Goal: Transaction & Acquisition: Purchase product/service

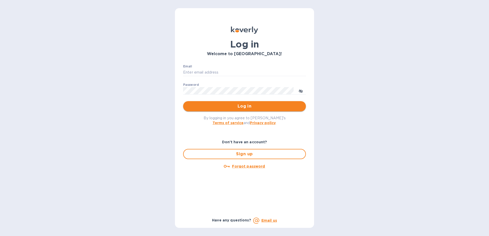
type input "fshobe@goldenramimports.com"
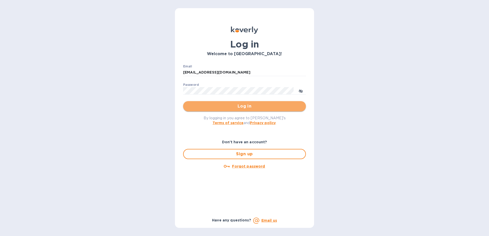
click at [236, 107] on span "Log in" at bounding box center [244, 106] width 115 height 6
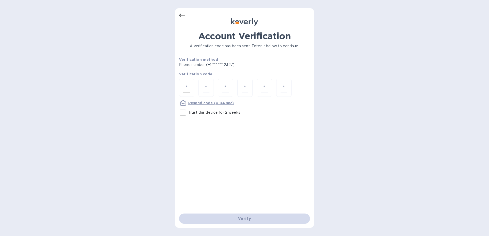
click at [192, 90] on div at bounding box center [186, 88] width 15 height 18
type input "2"
type input "9"
type input "3"
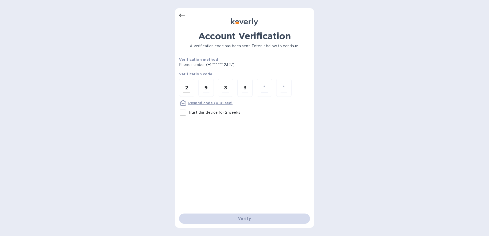
type input "5"
type input "3"
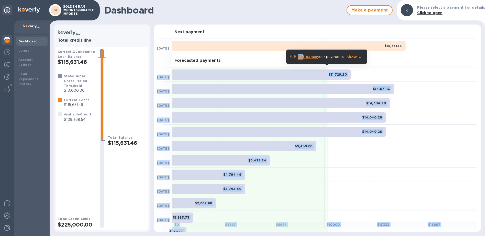
drag, startPoint x: 303, startPoint y: 56, endPoint x: 404, endPoint y: 59, distance: 101.0
click at [404, 59] on body "GI GOLDEN RAM IMPORTS/MIRACLE IMPORTS Dashboard Loans Account Ledger Loan Repay…" at bounding box center [244, 118] width 489 height 236
click at [358, 56] on icon "button" at bounding box center [360, 57] width 6 height 6
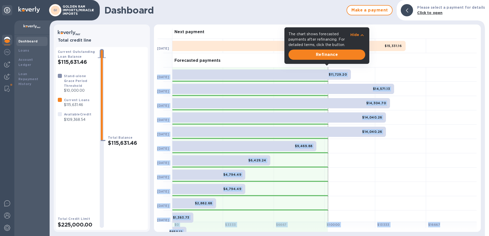
click at [437, 69] on div at bounding box center [451, 74] width 51 height 14
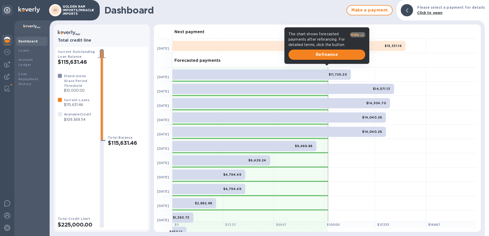
click at [359, 34] on p "Hide" at bounding box center [354, 34] width 9 height 5
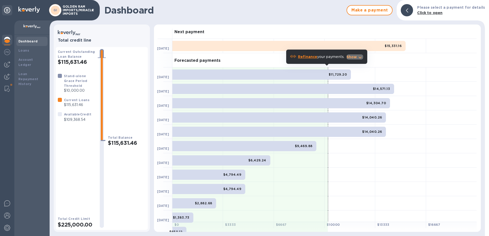
click at [358, 55] on icon "button" at bounding box center [360, 57] width 6 height 6
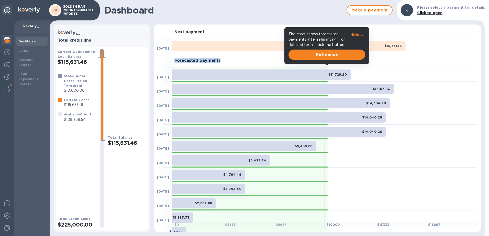
drag, startPoint x: 481, startPoint y: 40, endPoint x: 481, endPoint y: 57, distance: 16.4
click at [481, 57] on div "Next payment [DATE] $15,331.16 Forecasted payments [DATE] $11,729.20 [DATE] $14…" at bounding box center [317, 128] width 331 height 212
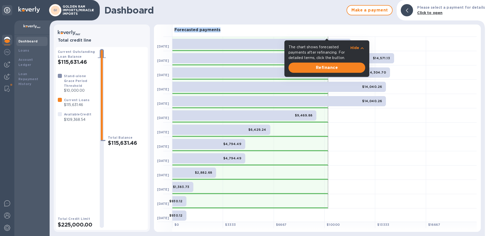
scroll to position [32, 0]
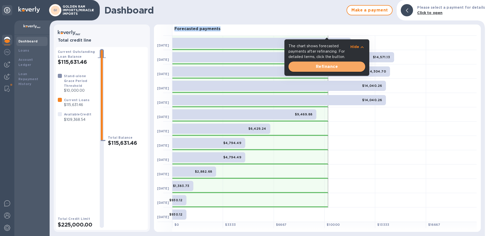
click at [342, 66] on span "Refinance" at bounding box center [326, 67] width 69 height 6
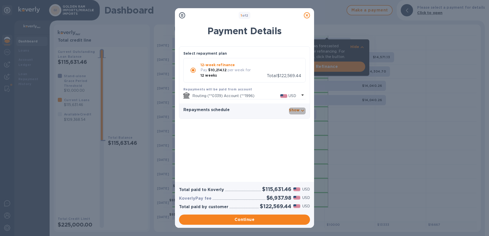
click at [303, 112] on icon "button" at bounding box center [302, 111] width 6 height 6
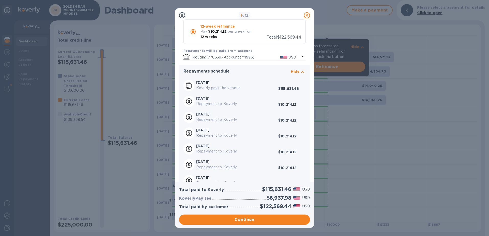
scroll to position [0, 0]
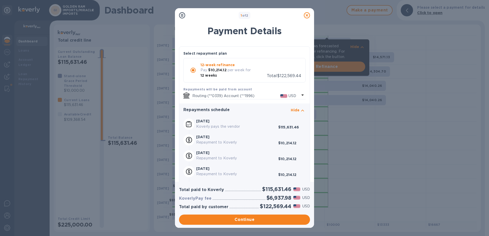
click at [306, 15] on icon at bounding box center [307, 15] width 6 height 6
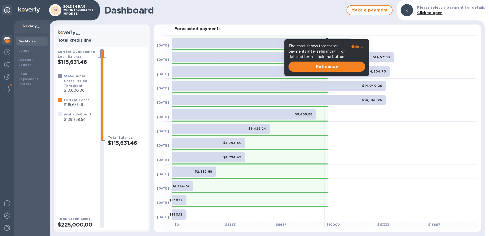
click at [429, 59] on div at bounding box center [451, 57] width 51 height 14
click at [442, 67] on div at bounding box center [451, 71] width 51 height 14
click at [6, 65] on img at bounding box center [7, 64] width 6 height 6
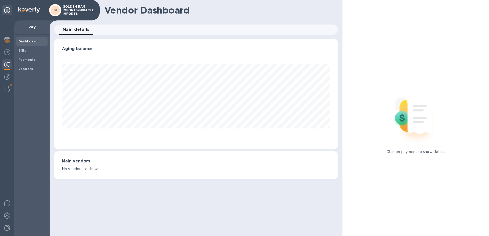
scroll to position [110, 284]
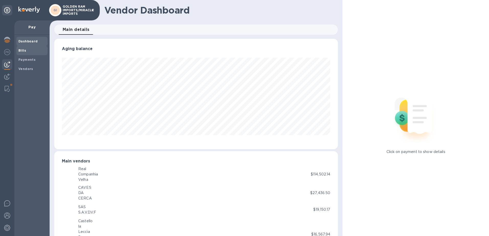
click at [17, 49] on div "Bills" at bounding box center [31, 50] width 31 height 9
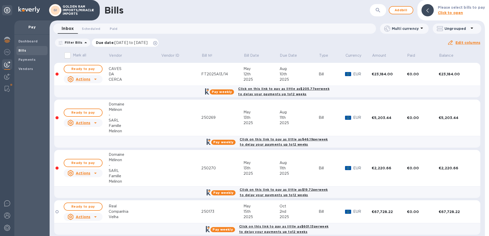
click at [157, 43] on icon at bounding box center [155, 43] width 4 height 4
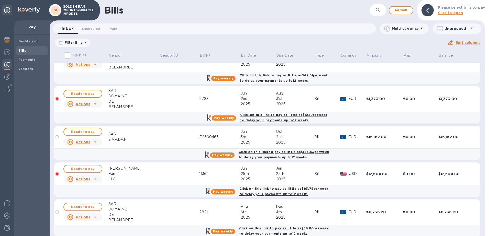
scroll to position [486, 0]
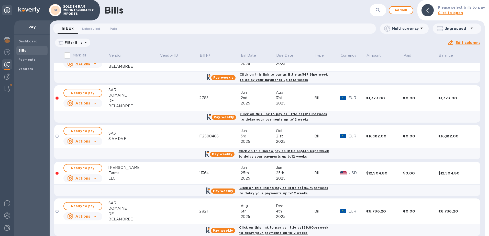
click at [482, 202] on div "Mark all Vendor Vendor ID Bill № Bill Date Due Date Type Currency Amount Paid B…" at bounding box center [267, 143] width 435 height 187
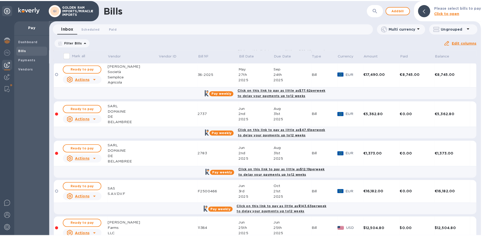
scroll to position [428, 0]
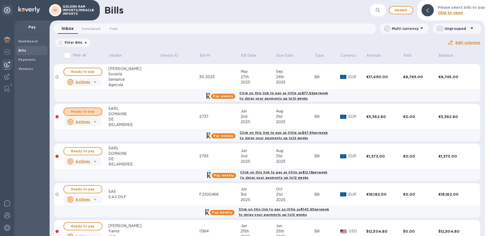
click at [90, 109] on span "Ready to pay" at bounding box center [83, 112] width 30 height 6
click at [91, 109] on span "Ready to pay" at bounding box center [83, 112] width 30 height 6
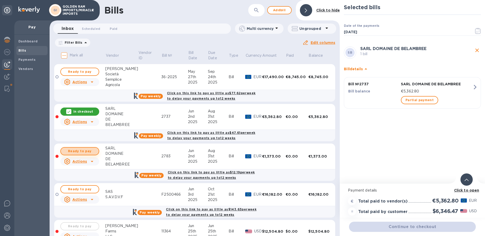
click at [83, 148] on span "Ready to pay" at bounding box center [80, 151] width 30 height 6
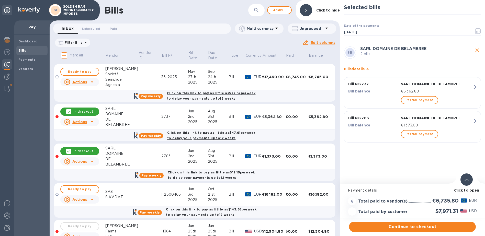
scroll to position [4, 0]
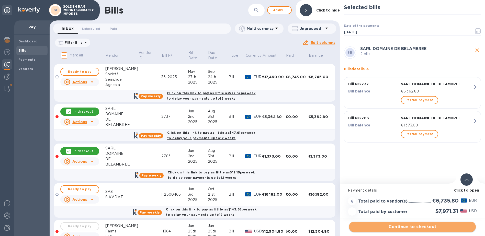
click at [414, 224] on span "Continue to checkout" at bounding box center [412, 227] width 119 height 6
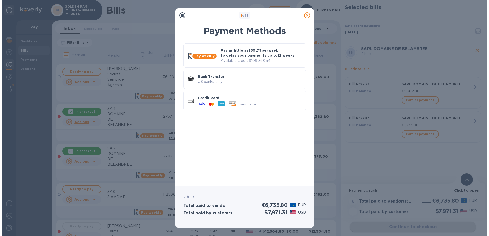
scroll to position [0, 0]
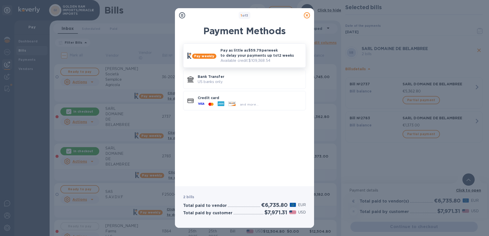
click at [227, 54] on p "Pay as little as $59.79 per week to delay your payments up to 12 weeks" at bounding box center [260, 53] width 81 height 10
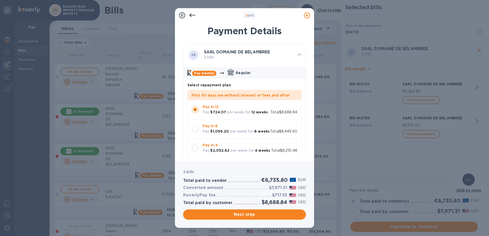
click at [195, 130] on div at bounding box center [195, 129] width 7 height 7
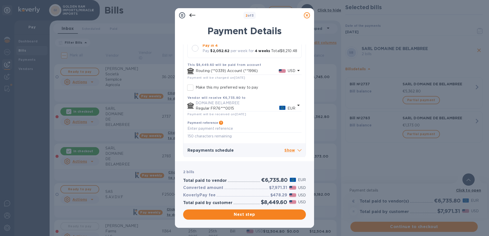
scroll to position [102, 0]
click at [298, 150] on icon at bounding box center [299, 149] width 4 height 2
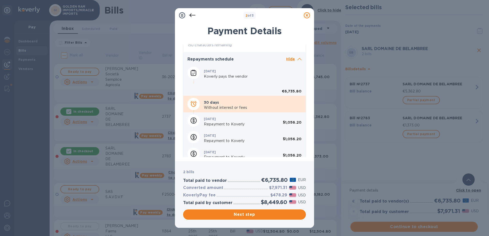
scroll to position [197, 0]
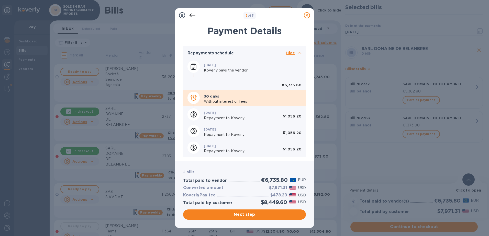
click at [307, 15] on icon at bounding box center [307, 15] width 6 height 6
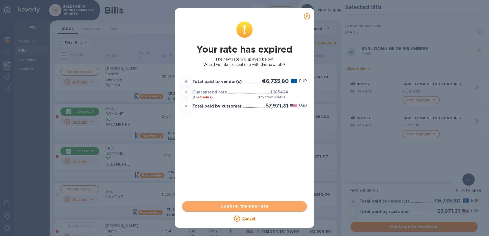
click at [263, 208] on span "Confirm the new rate" at bounding box center [244, 207] width 117 height 6
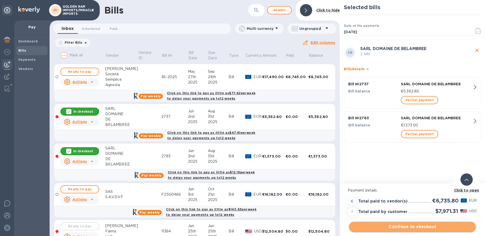
click at [411, 224] on span "Continue to checkout" at bounding box center [412, 227] width 119 height 6
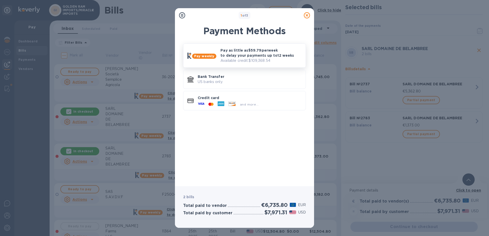
click at [259, 54] on p "Pay as little as $59.79 per week to delay your payments up to 12 weeks" at bounding box center [260, 53] width 81 height 10
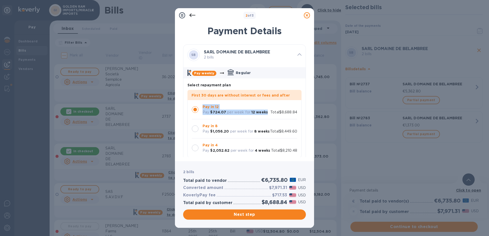
drag, startPoint x: 301, startPoint y: 97, endPoint x: 301, endPoint y: 114, distance: 17.4
click at [301, 114] on div "First 30 days are without interest or fees and after Pay in 12 Pay $724.07 per …" at bounding box center [246, 124] width 118 height 68
drag, startPoint x: 301, startPoint y: 114, endPoint x: 290, endPoint y: 31, distance: 84.1
click at [290, 31] on h1 "Payment Details" at bounding box center [244, 31] width 123 height 11
click at [308, 16] on icon at bounding box center [307, 15] width 6 height 6
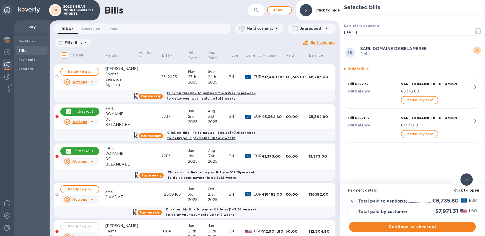
click at [478, 51] on icon "close" at bounding box center [477, 51] width 4 height 4
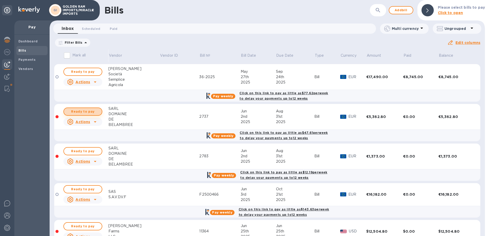
click at [86, 109] on span "Ready to pay" at bounding box center [83, 112] width 30 height 6
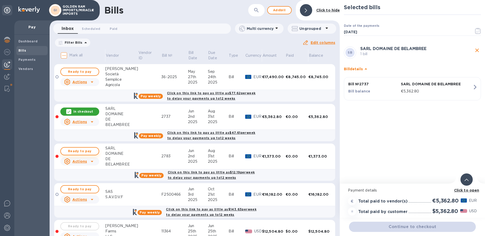
click at [84, 148] on span "Ready to pay" at bounding box center [80, 151] width 30 height 6
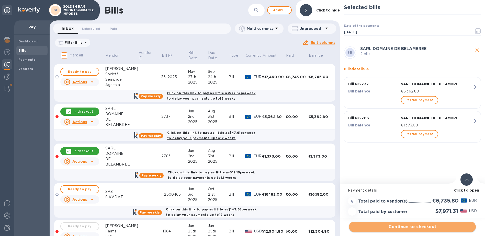
click at [419, 228] on span "Continue to checkout" at bounding box center [412, 227] width 119 height 6
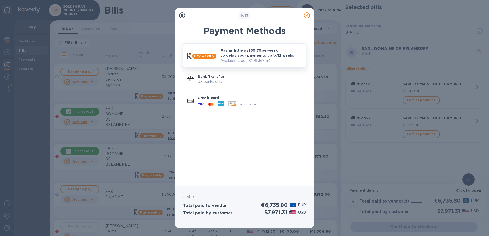
click at [254, 50] on p "Pay as little as $59.79 per week to delay your payments up to 12 weeks" at bounding box center [260, 53] width 81 height 10
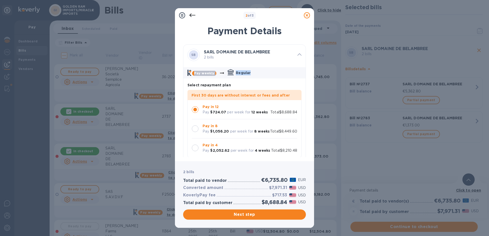
drag, startPoint x: 306, startPoint y: 57, endPoint x: 306, endPoint y: 66, distance: 8.9
click at [306, 66] on div "Payment Details SB SARL DOMAINE DE BELAMBREE 2 bills Pay weekly Regular Select …" at bounding box center [244, 90] width 139 height 142
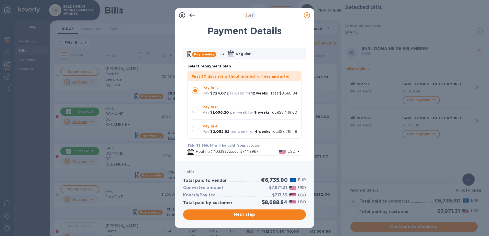
click at [196, 111] on div at bounding box center [195, 110] width 7 height 7
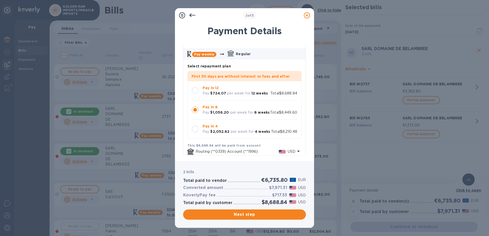
scroll to position [6, 0]
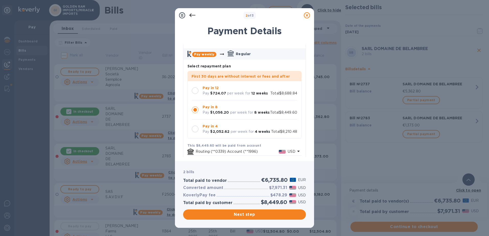
click at [194, 132] on div at bounding box center [195, 129] width 7 height 7
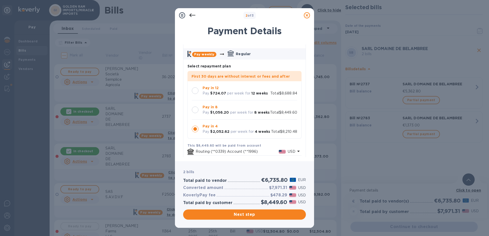
scroll to position [15, 0]
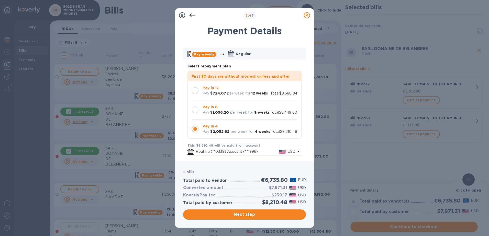
click at [307, 16] on icon at bounding box center [307, 15] width 6 height 6
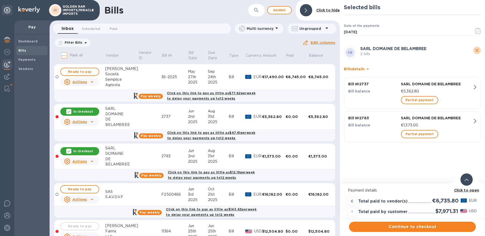
click at [477, 48] on icon "close" at bounding box center [477, 50] width 6 height 6
